Goal: Transaction & Acquisition: Book appointment/travel/reservation

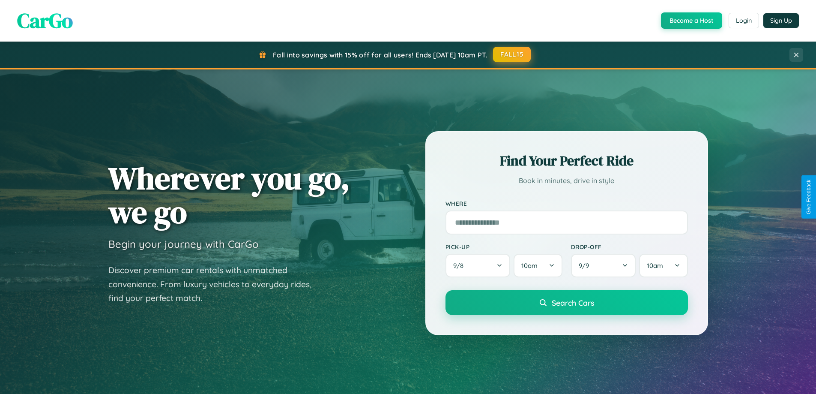
click at [513, 54] on button "FALL15" at bounding box center [512, 54] width 38 height 15
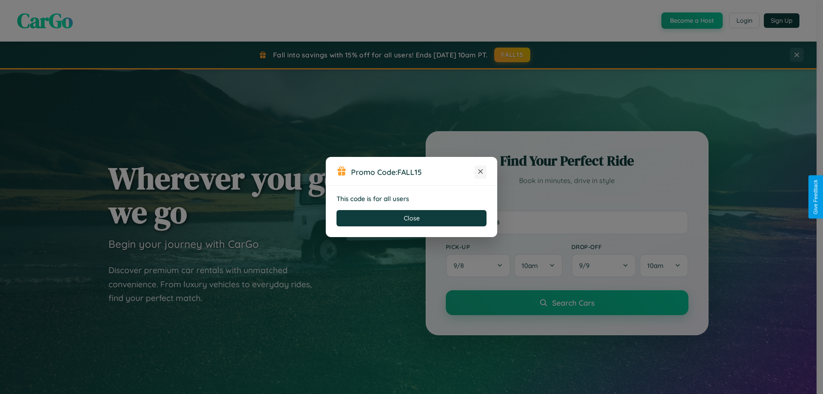
click at [480, 172] on icon at bounding box center [480, 171] width 9 height 9
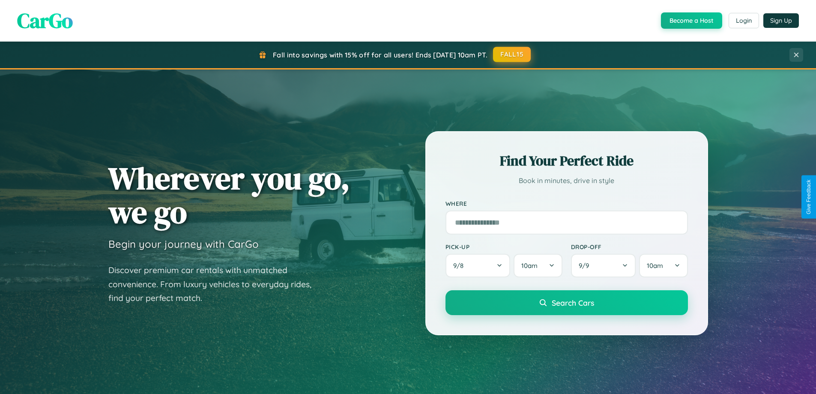
click at [513, 54] on button "FALL15" at bounding box center [512, 54] width 38 height 15
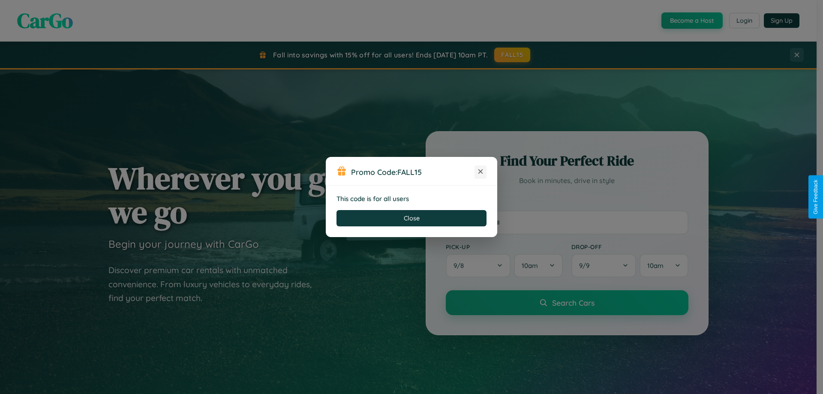
click at [480, 172] on icon at bounding box center [480, 171] width 9 height 9
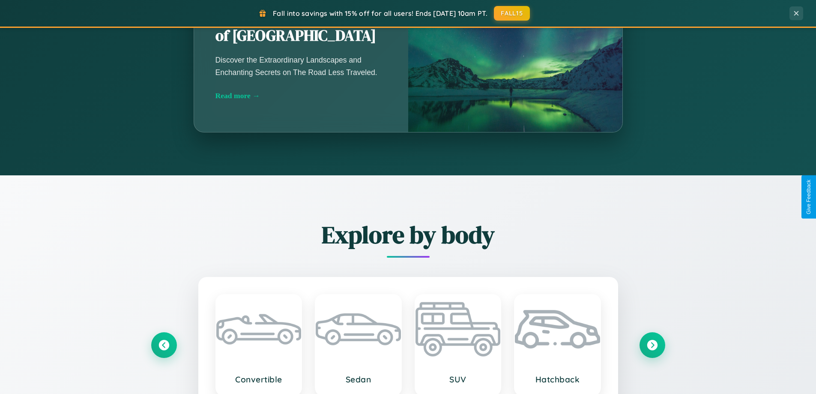
scroll to position [1377, 0]
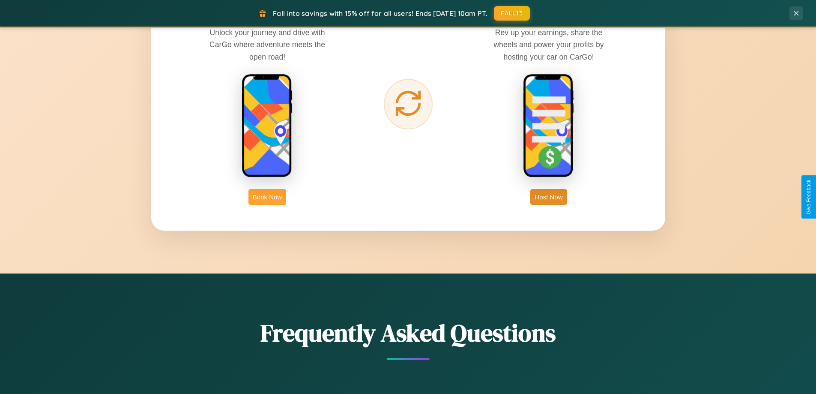
click at [267, 197] on button "Book Now" at bounding box center [268, 197] width 38 height 16
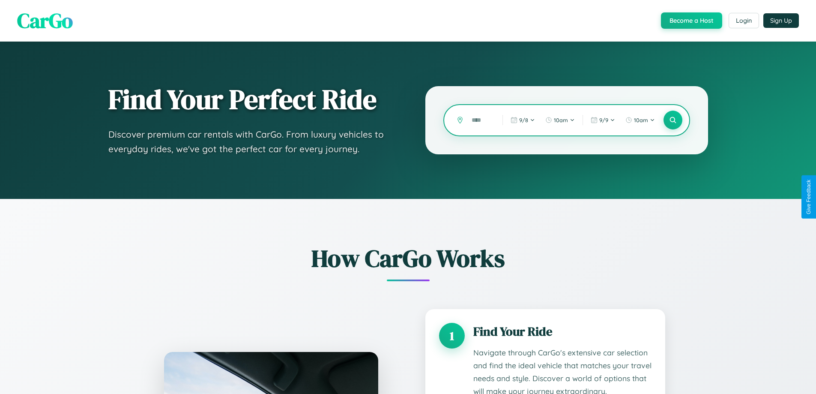
click at [481, 120] on input "text" at bounding box center [481, 120] width 27 height 15
type input "*****"
click at [673, 120] on icon at bounding box center [673, 120] width 8 height 8
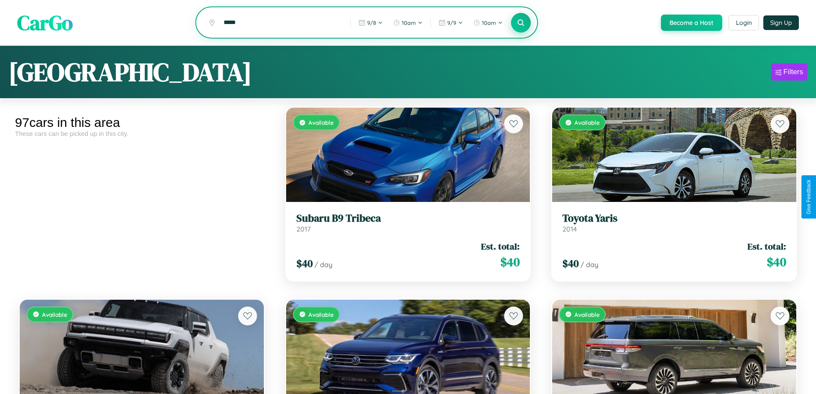
click at [521, 23] on icon at bounding box center [521, 22] width 8 height 8
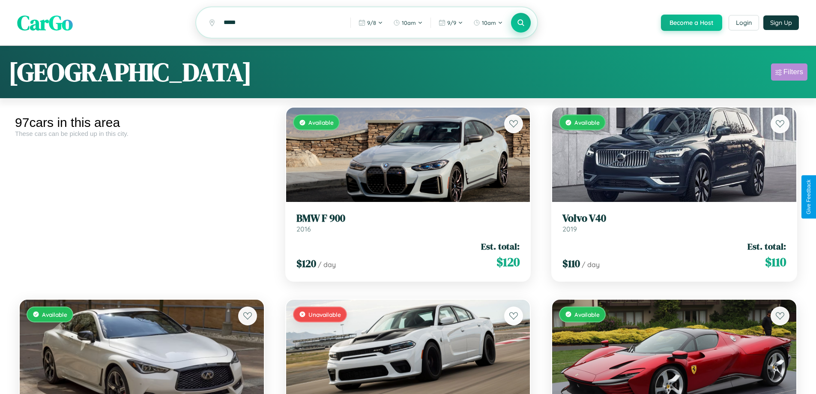
click at [789, 73] on div "Filters" at bounding box center [794, 72] width 20 height 9
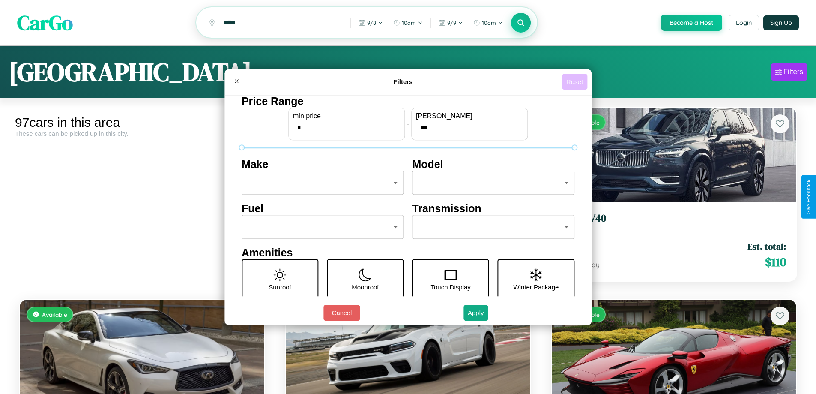
click at [576, 81] on button "Reset" at bounding box center [574, 82] width 25 height 16
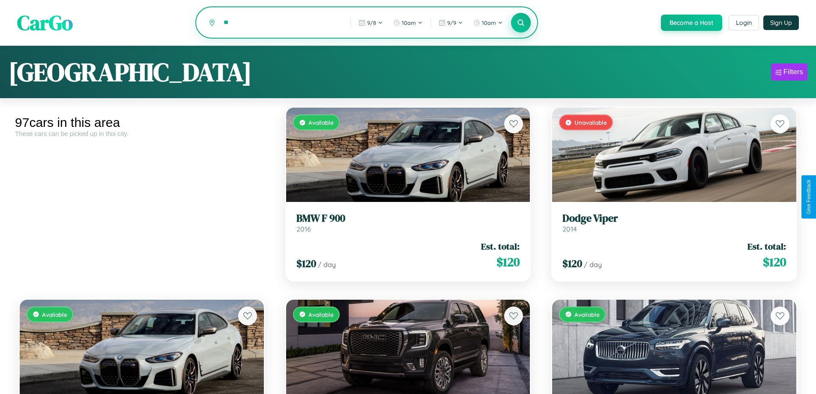
type input "*"
type input "******"
click at [521, 23] on icon at bounding box center [521, 22] width 8 height 8
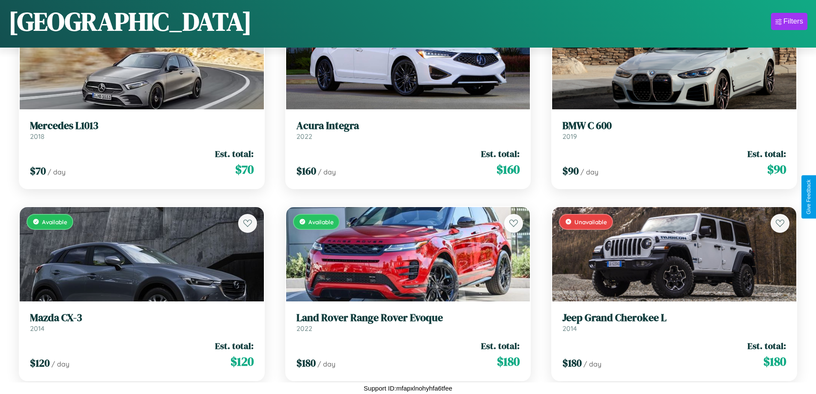
scroll to position [3767, 0]
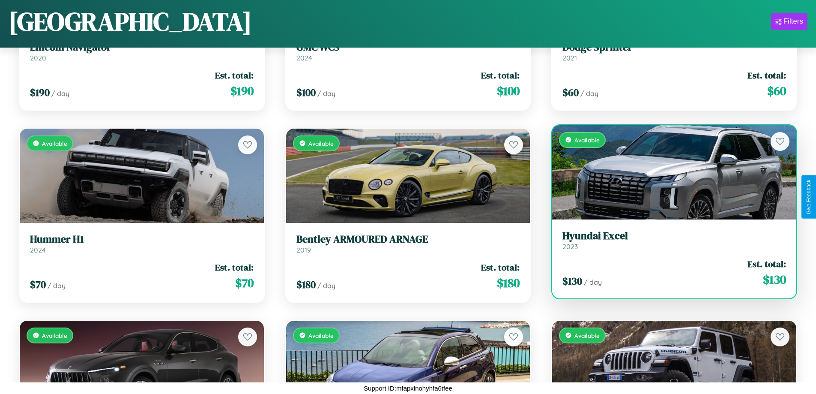
click at [669, 240] on h3 "Hyundai Excel" at bounding box center [675, 236] width 224 height 12
